Goal: Find specific page/section: Find specific page/section

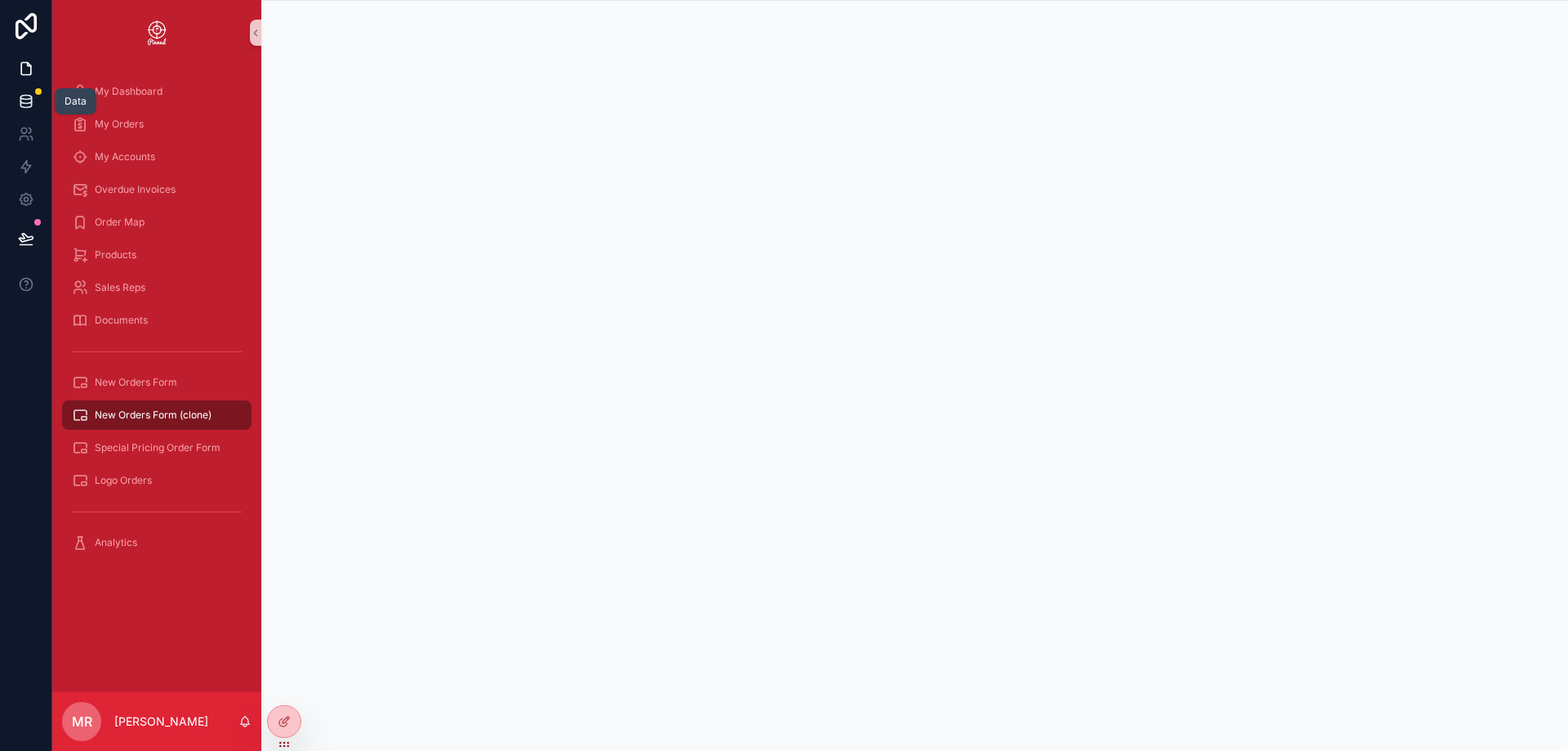
click at [24, 102] on icon at bounding box center [25, 101] width 17 height 17
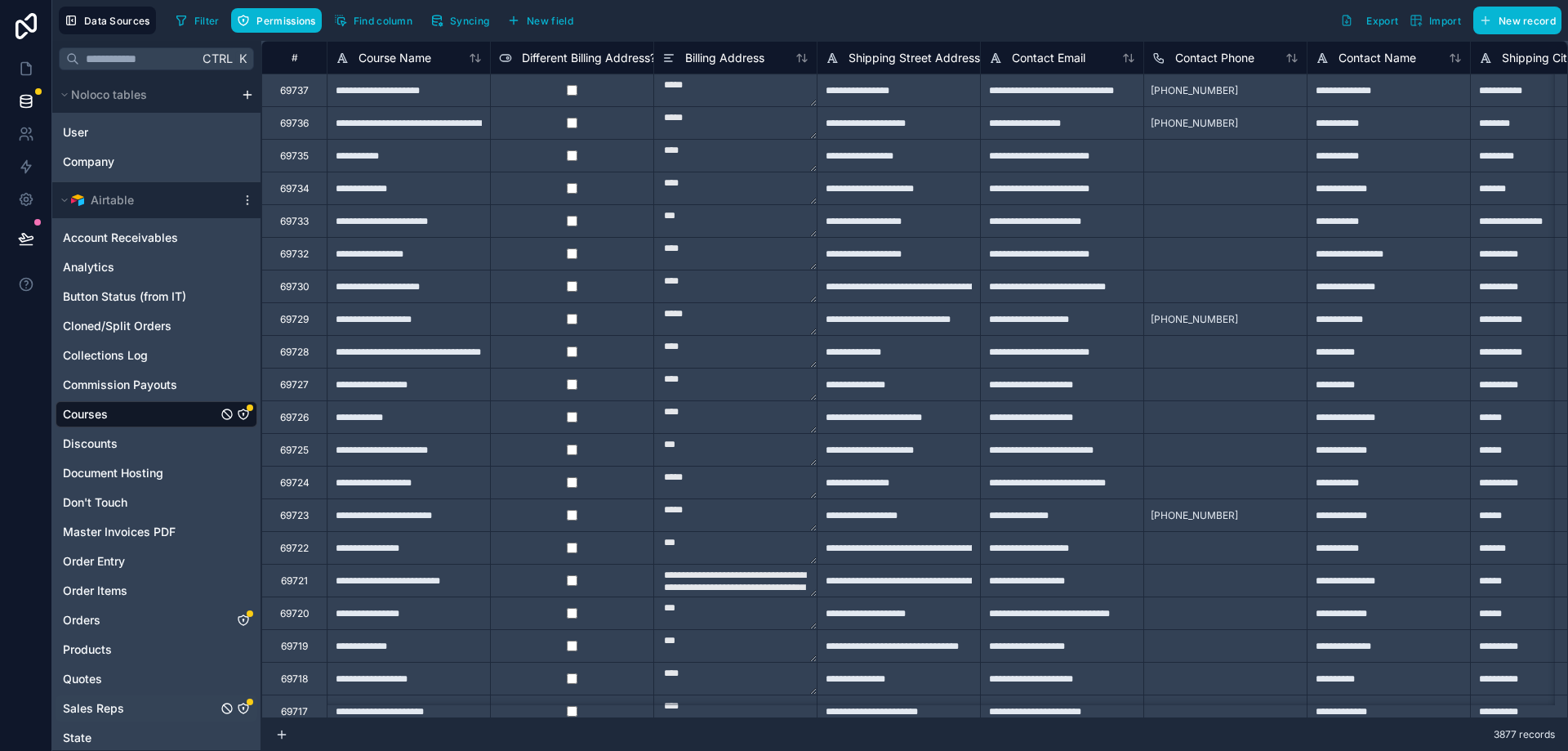
click at [135, 712] on link "Sales Reps" at bounding box center [140, 708] width 154 height 17
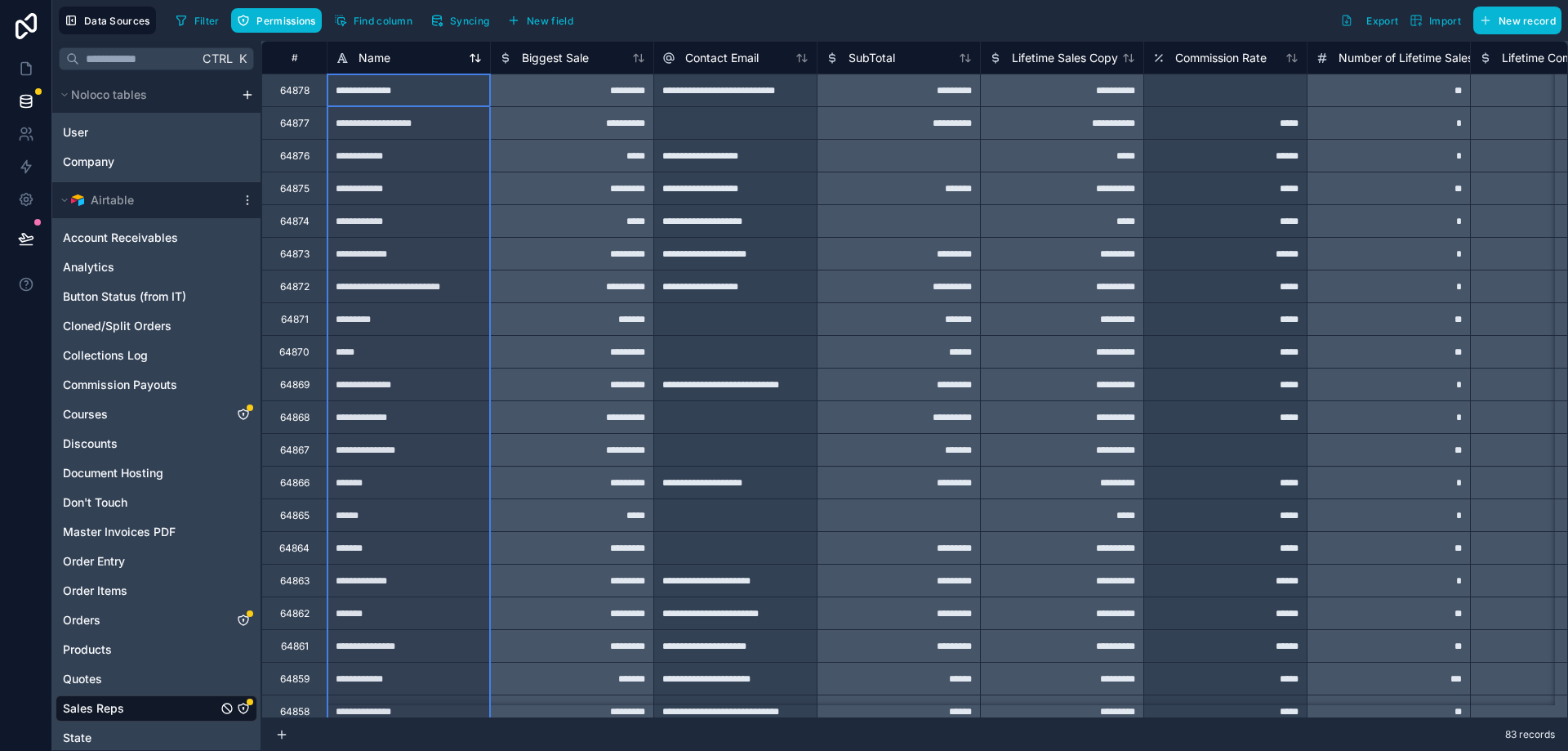
click at [388, 58] on span "Name" at bounding box center [374, 58] width 32 height 17
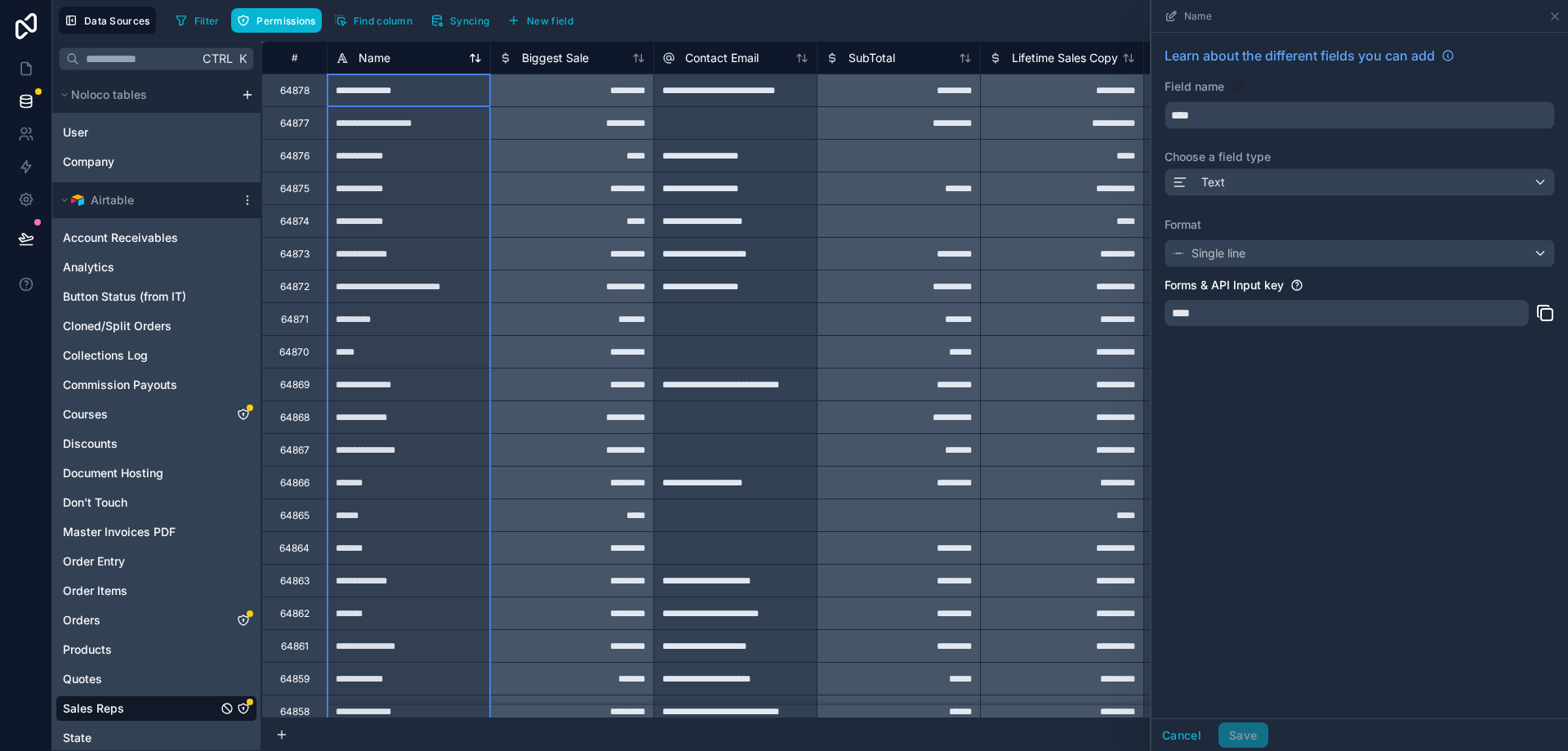
click at [389, 56] on span "Name" at bounding box center [374, 58] width 32 height 17
click at [26, 61] on icon at bounding box center [25, 68] width 17 height 17
